Goal: Information Seeking & Learning: Learn about a topic

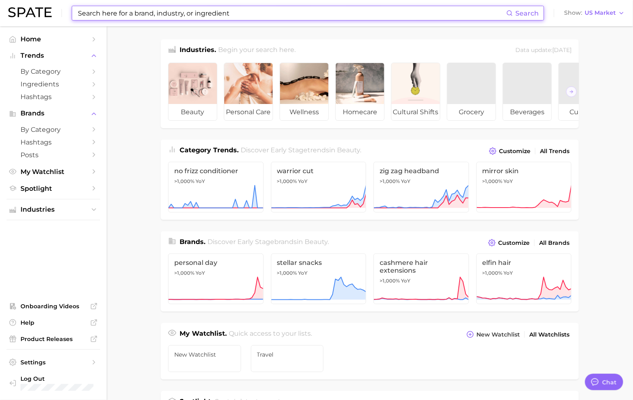
click at [182, 9] on input at bounding box center [291, 13] width 429 height 14
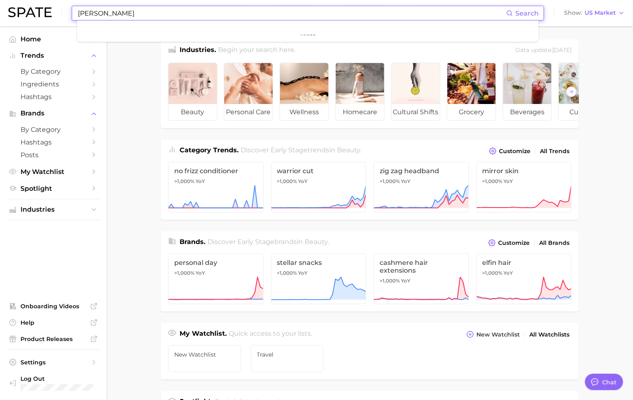
type input "J"
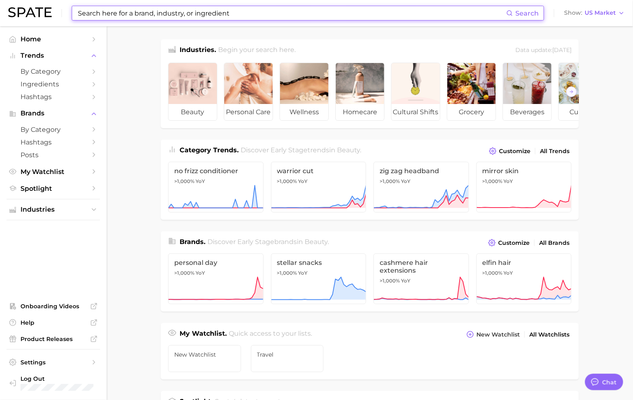
type textarea "x"
